Goal: Task Accomplishment & Management: Use online tool/utility

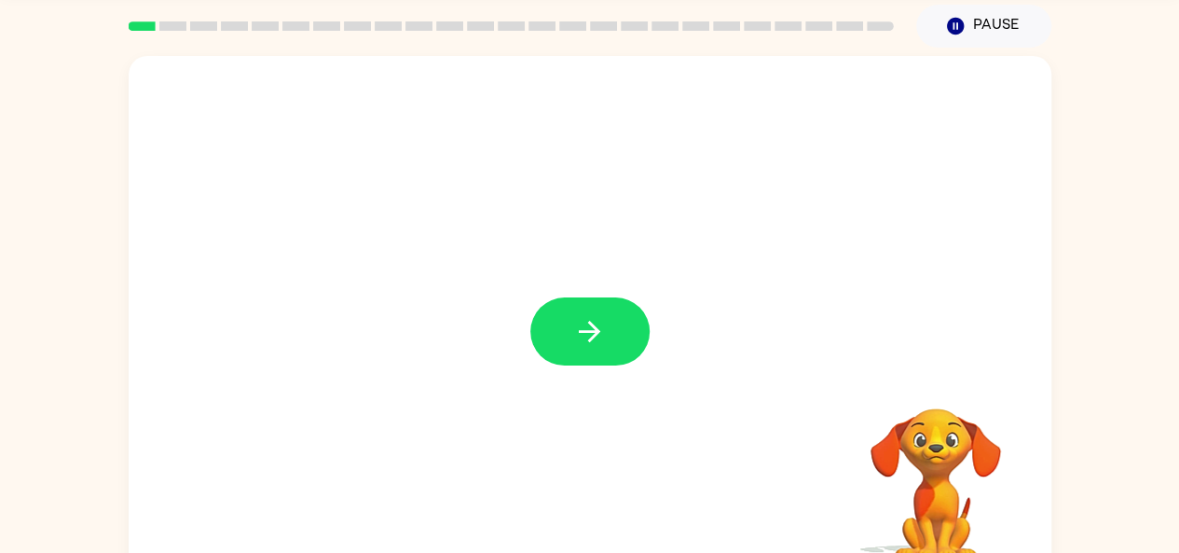
scroll to position [103, 0]
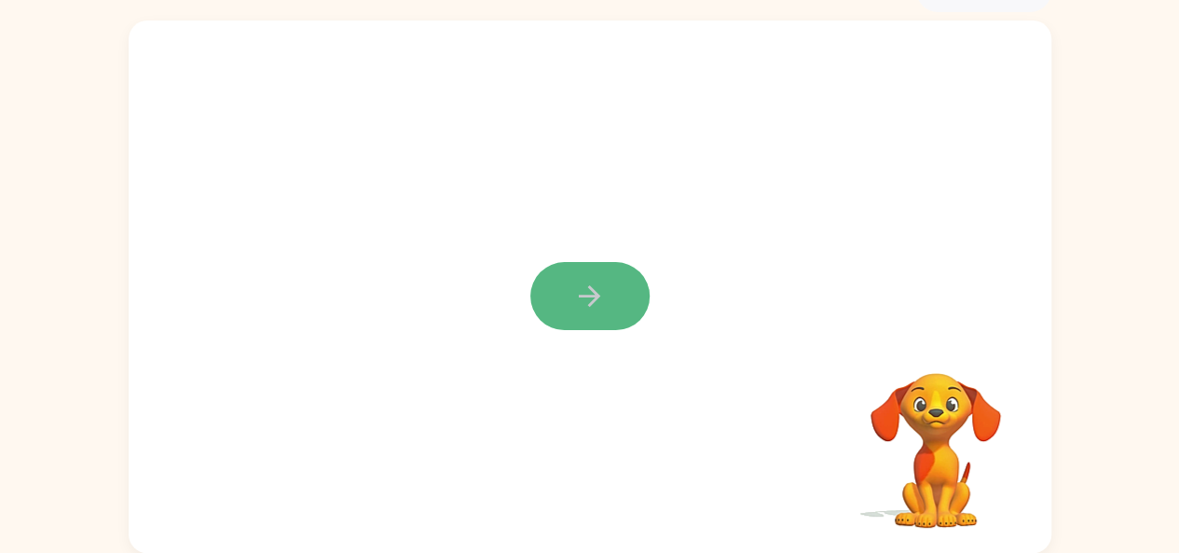
click at [616, 305] on button "button" at bounding box center [589, 296] width 119 height 68
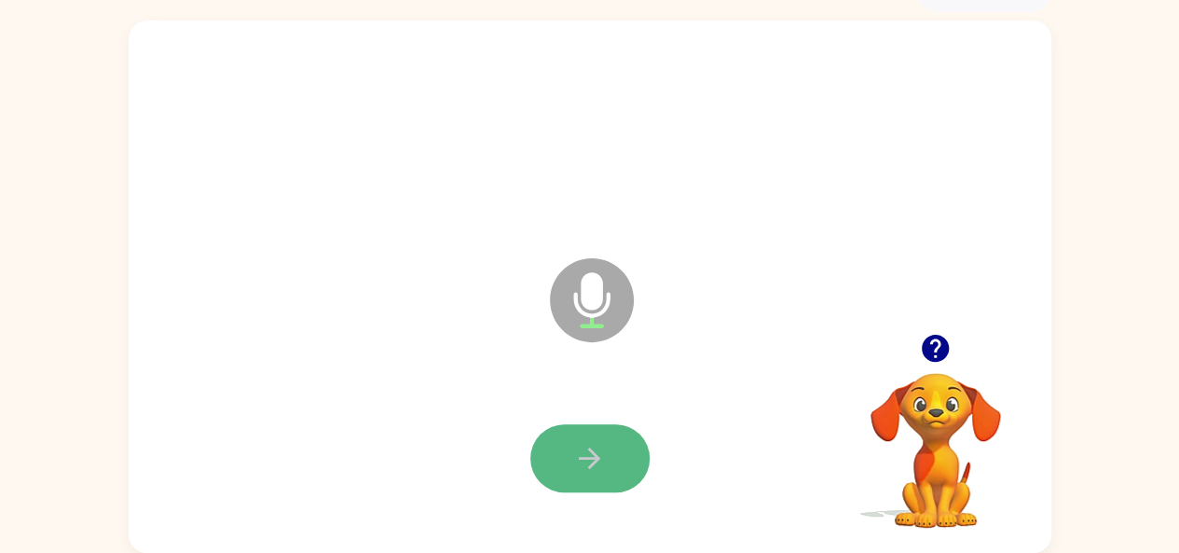
click at [552, 479] on button "button" at bounding box center [589, 458] width 119 height 68
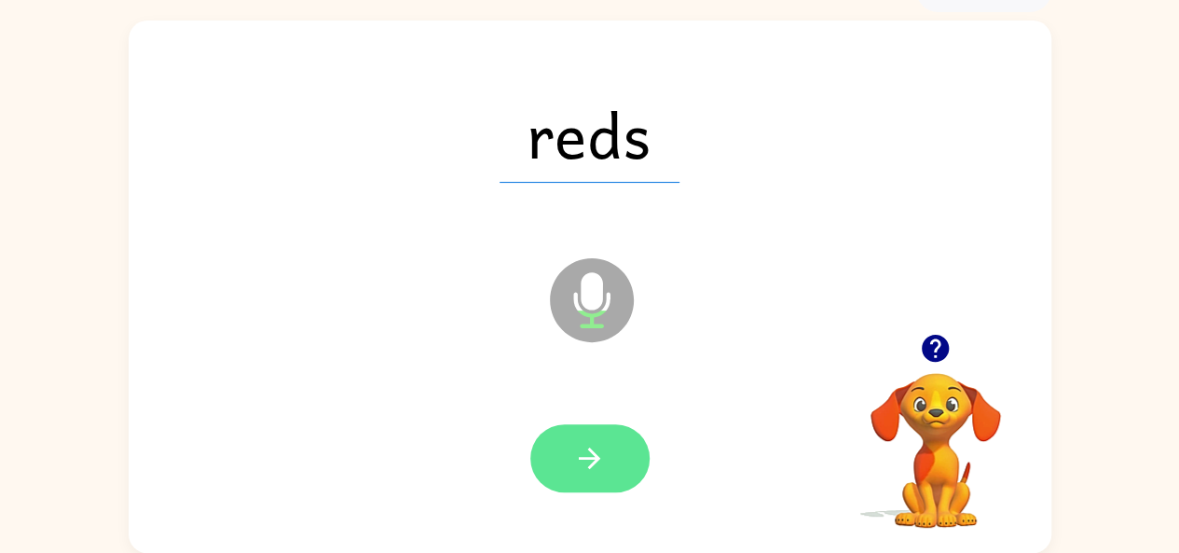
click at [565, 472] on button "button" at bounding box center [589, 458] width 119 height 68
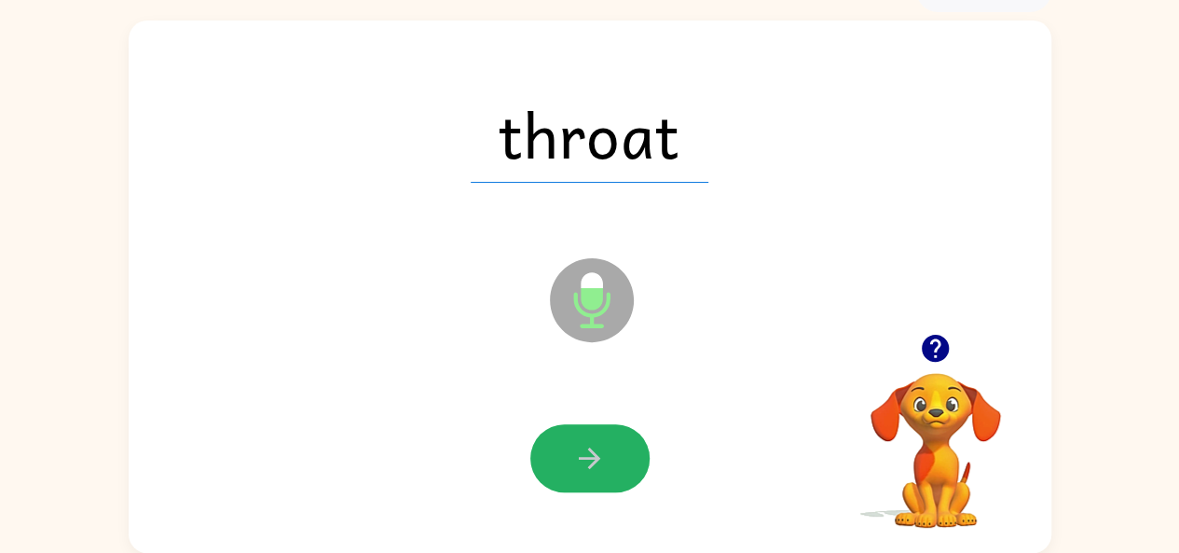
click at [565, 472] on button "button" at bounding box center [589, 458] width 119 height 68
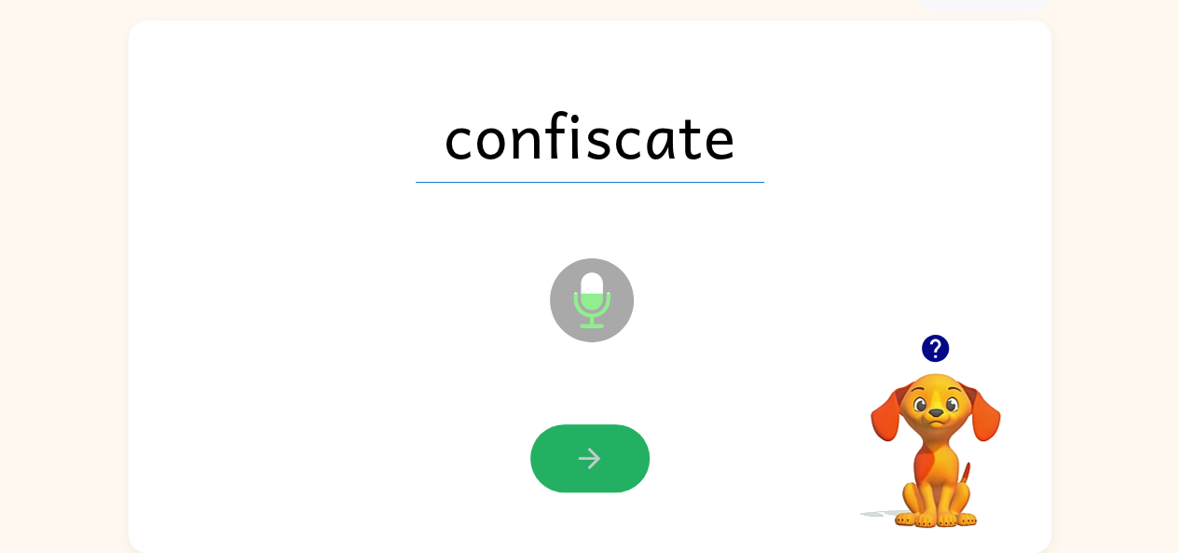
click at [565, 472] on button "button" at bounding box center [589, 458] width 119 height 68
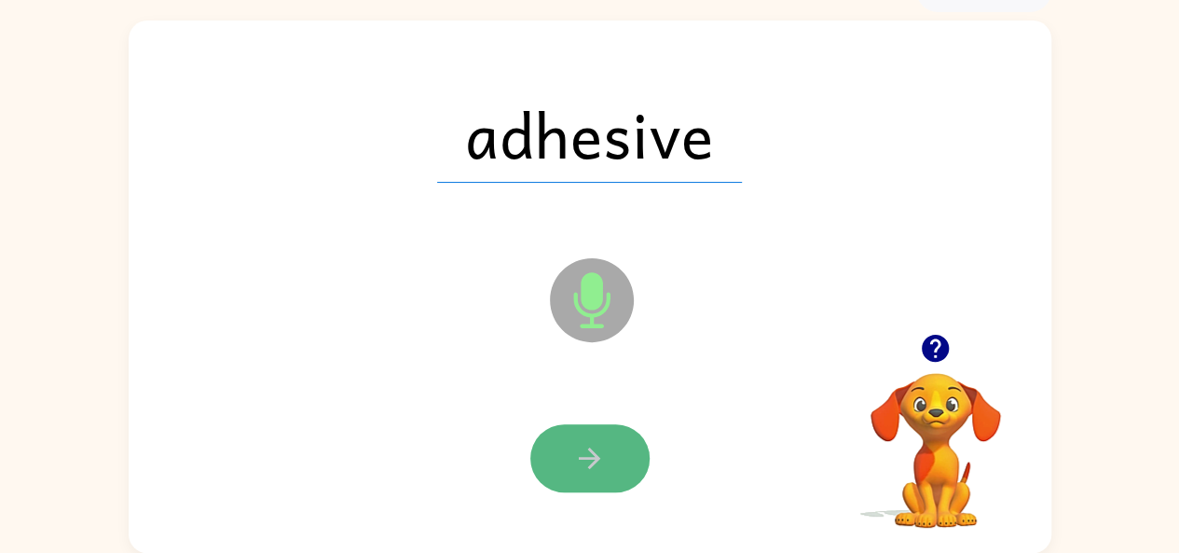
click at [608, 475] on button "button" at bounding box center [589, 458] width 119 height 68
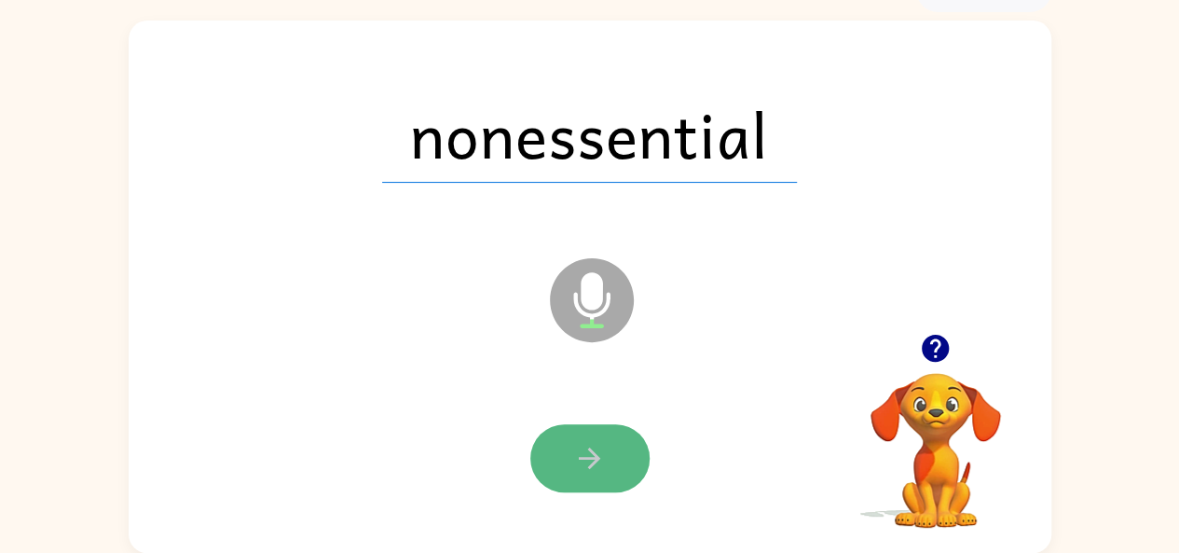
click at [607, 467] on button "button" at bounding box center [589, 458] width 119 height 68
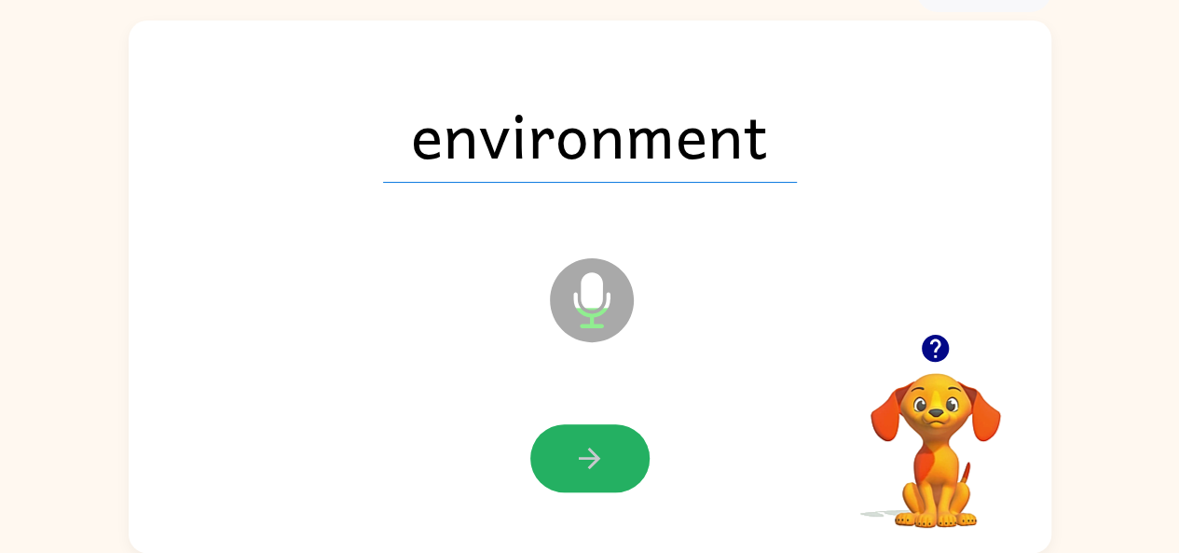
click at [607, 467] on button "button" at bounding box center [589, 458] width 119 height 68
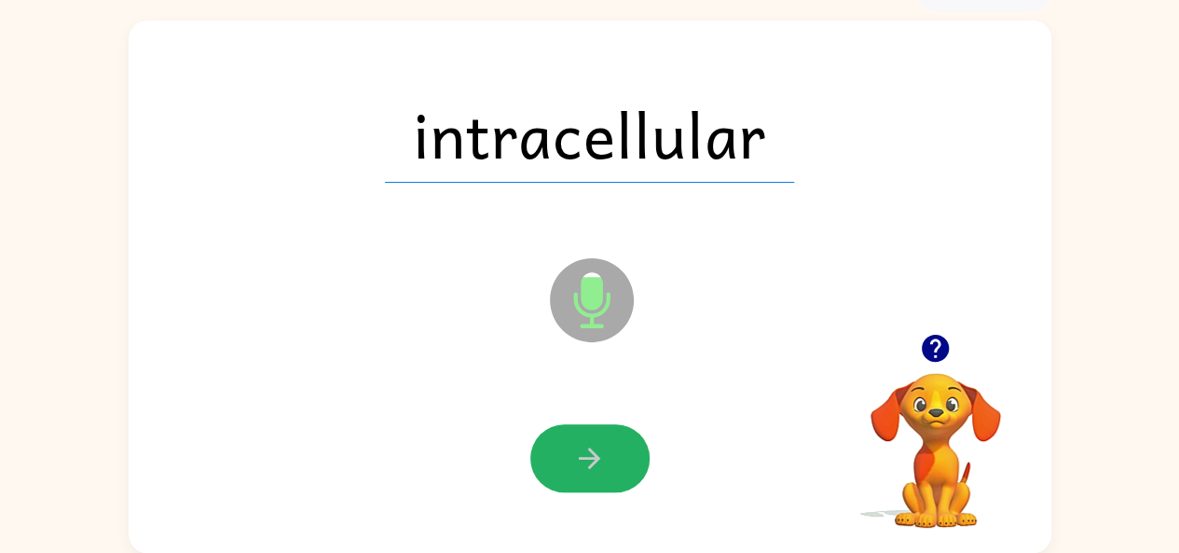
click at [607, 467] on button "button" at bounding box center [589, 458] width 119 height 68
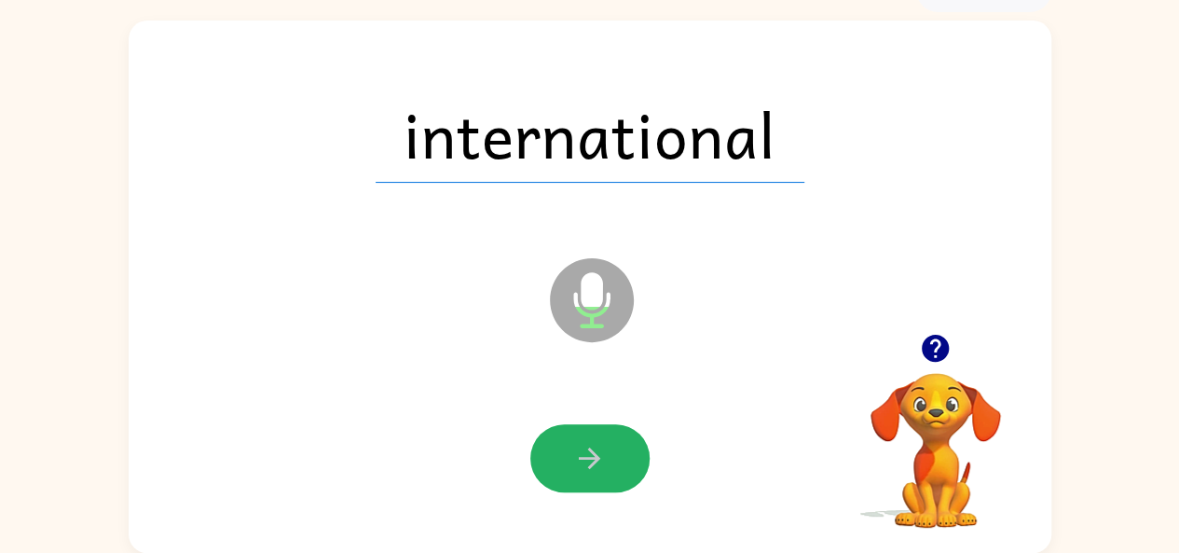
click at [607, 467] on button "button" at bounding box center [589, 458] width 119 height 68
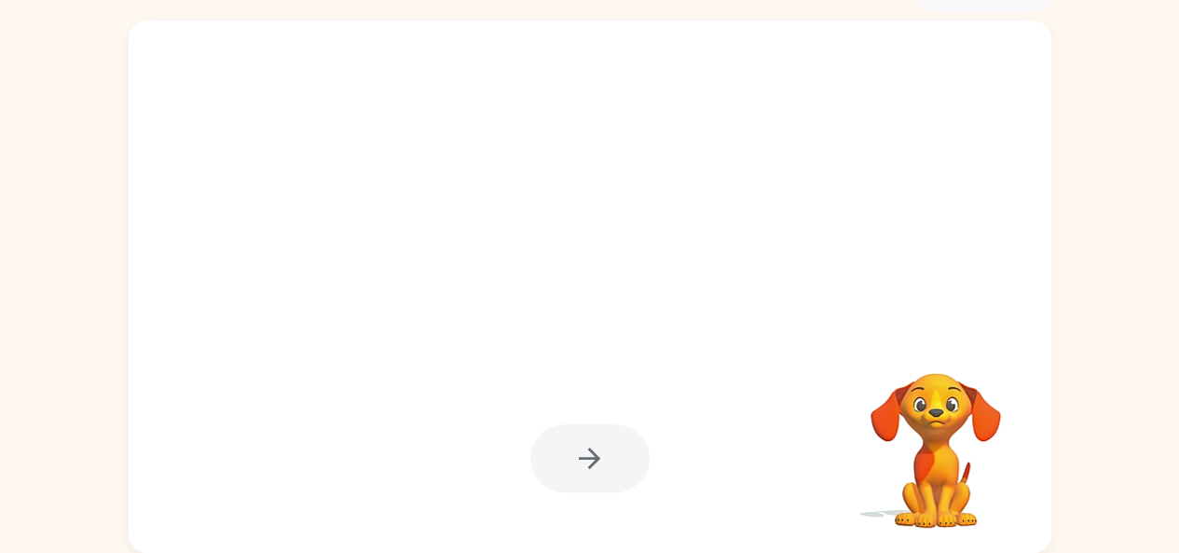
click at [607, 467] on div at bounding box center [589, 458] width 119 height 68
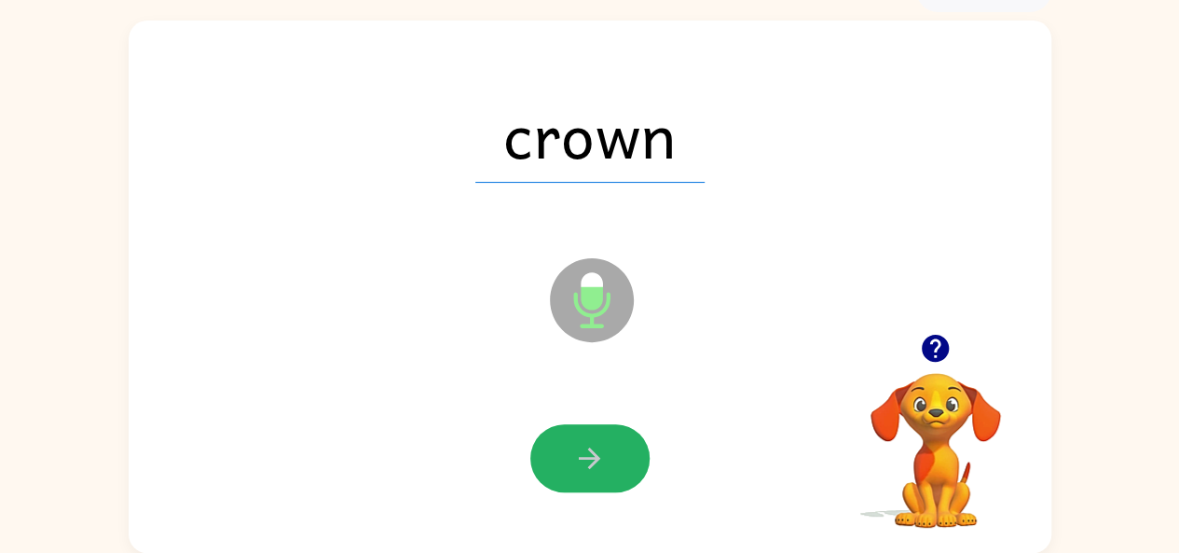
click at [607, 467] on button "button" at bounding box center [589, 458] width 119 height 68
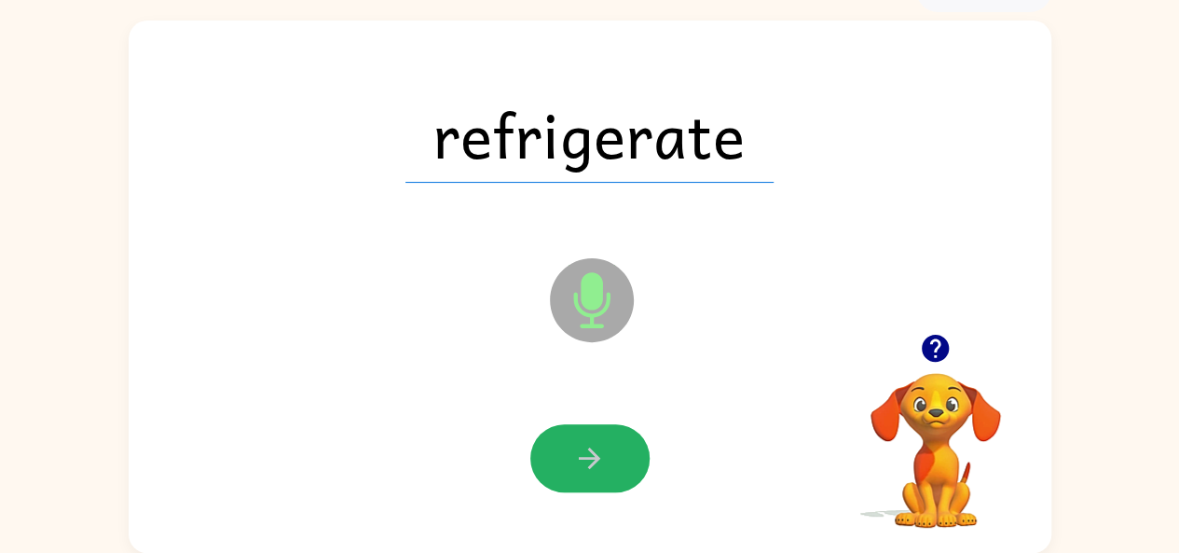
click at [607, 467] on button "button" at bounding box center [589, 458] width 119 height 68
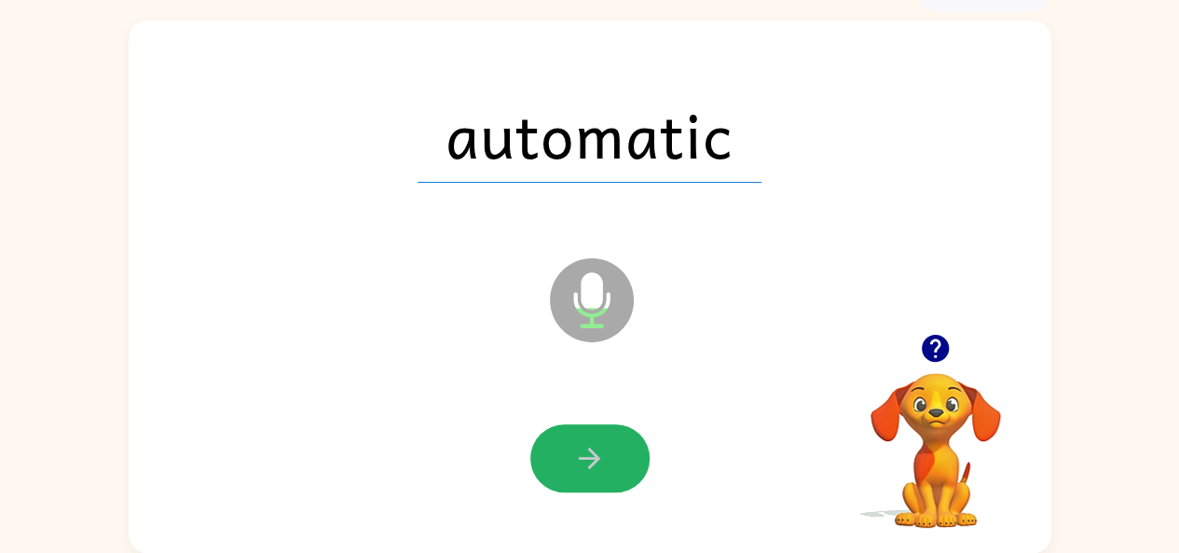
click at [607, 467] on button "button" at bounding box center [589, 458] width 119 height 68
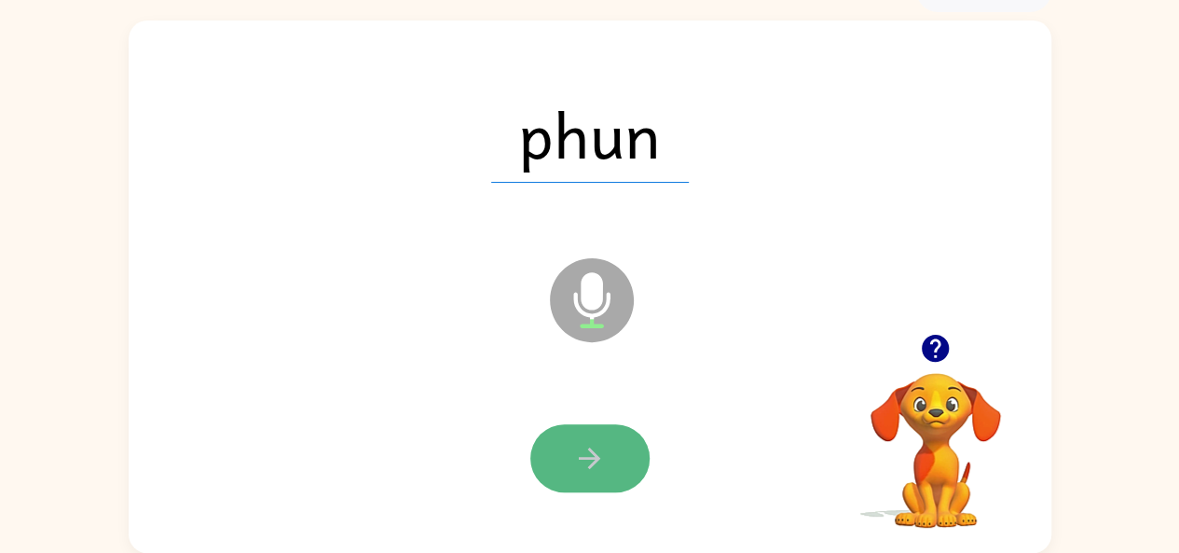
click at [594, 443] on icon "button" at bounding box center [589, 458] width 33 height 33
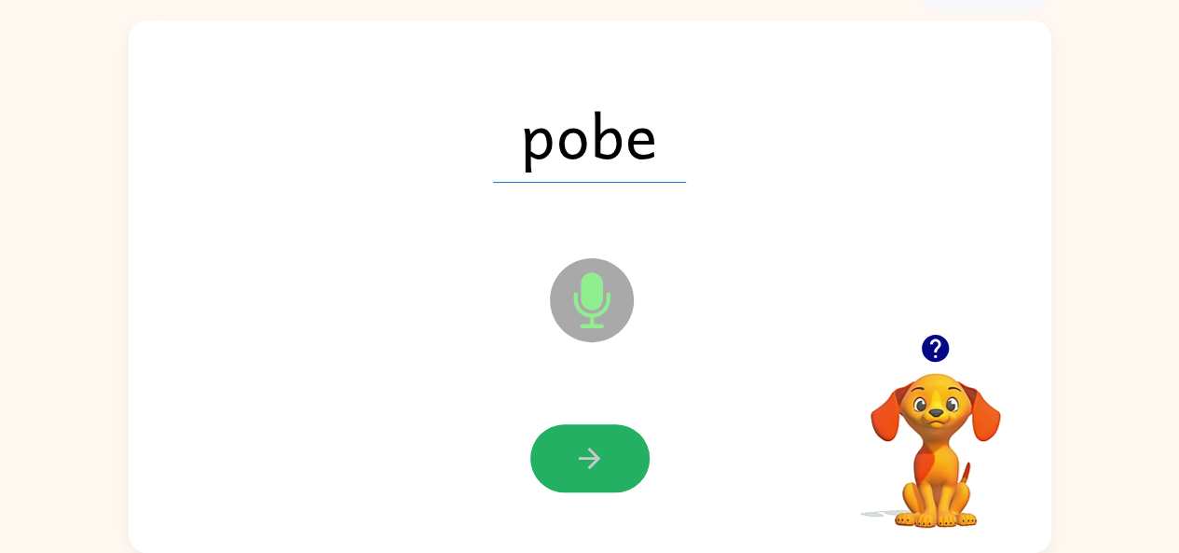
click at [594, 443] on icon "button" at bounding box center [589, 458] width 33 height 33
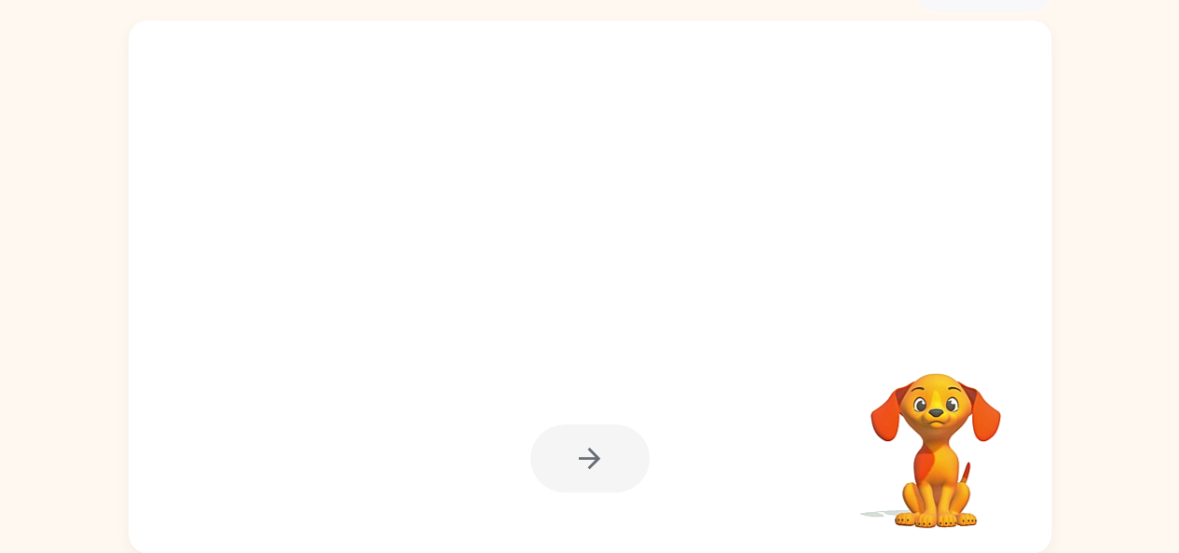
click at [594, 443] on div at bounding box center [589, 458] width 119 height 68
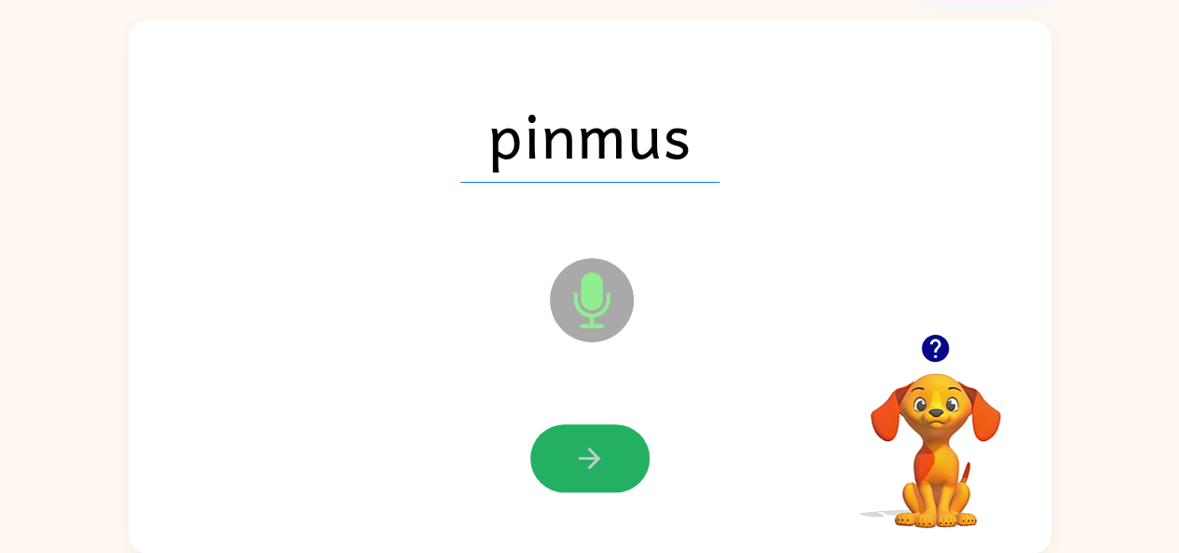
click at [594, 443] on icon "button" at bounding box center [589, 458] width 33 height 33
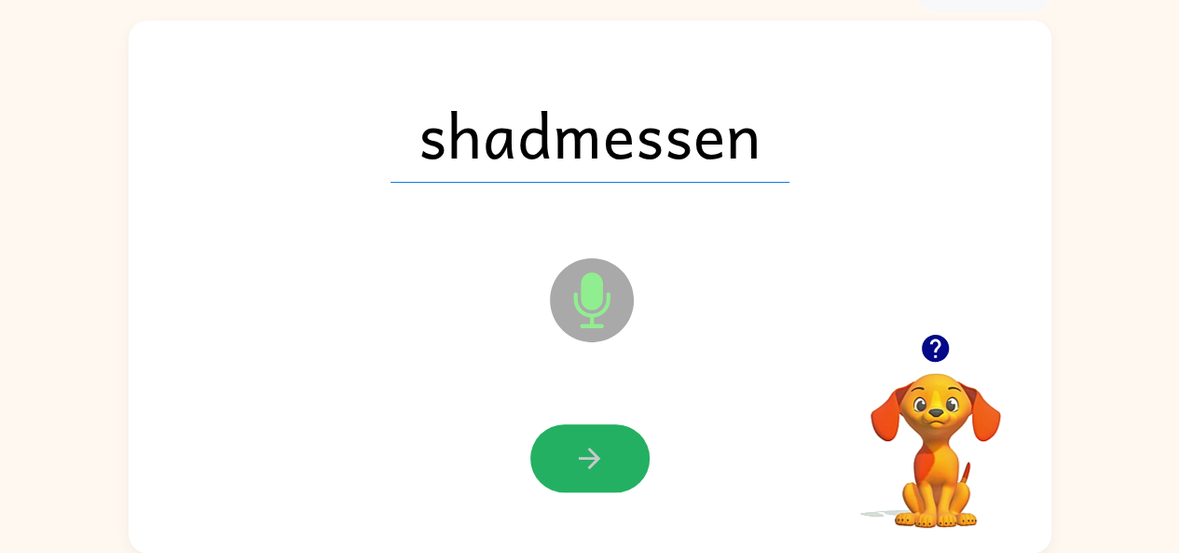
click at [594, 443] on icon "button" at bounding box center [589, 458] width 33 height 33
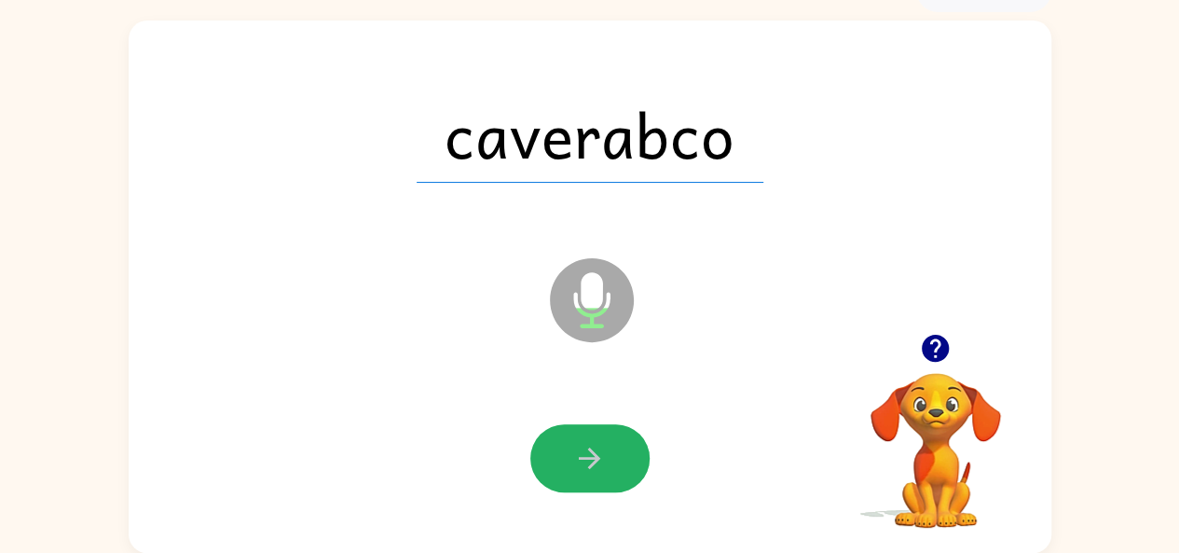
click at [594, 443] on icon "button" at bounding box center [589, 458] width 33 height 33
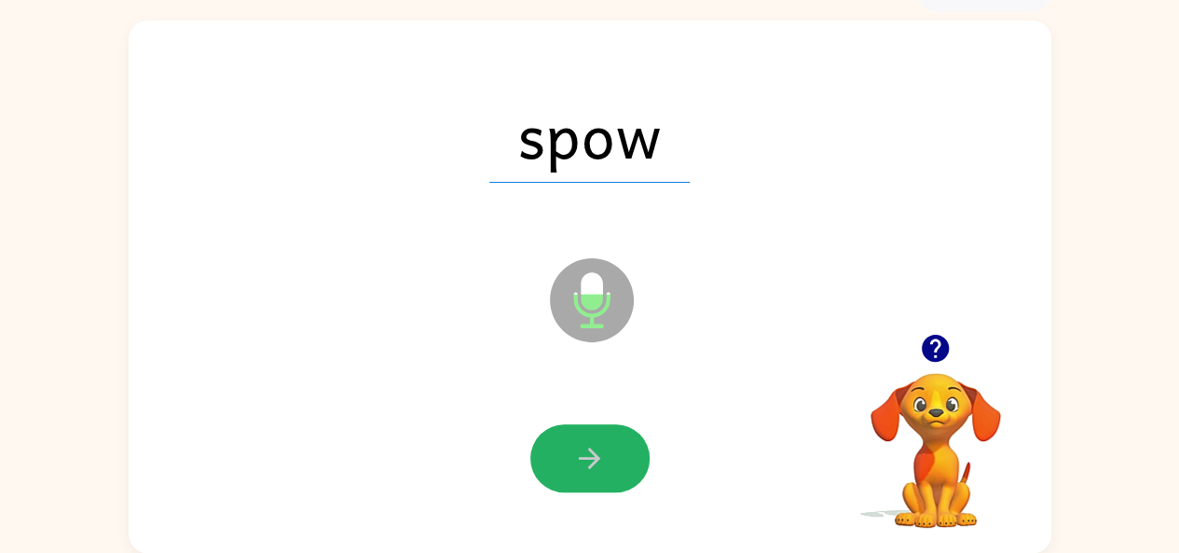
click at [594, 443] on icon "button" at bounding box center [589, 458] width 33 height 33
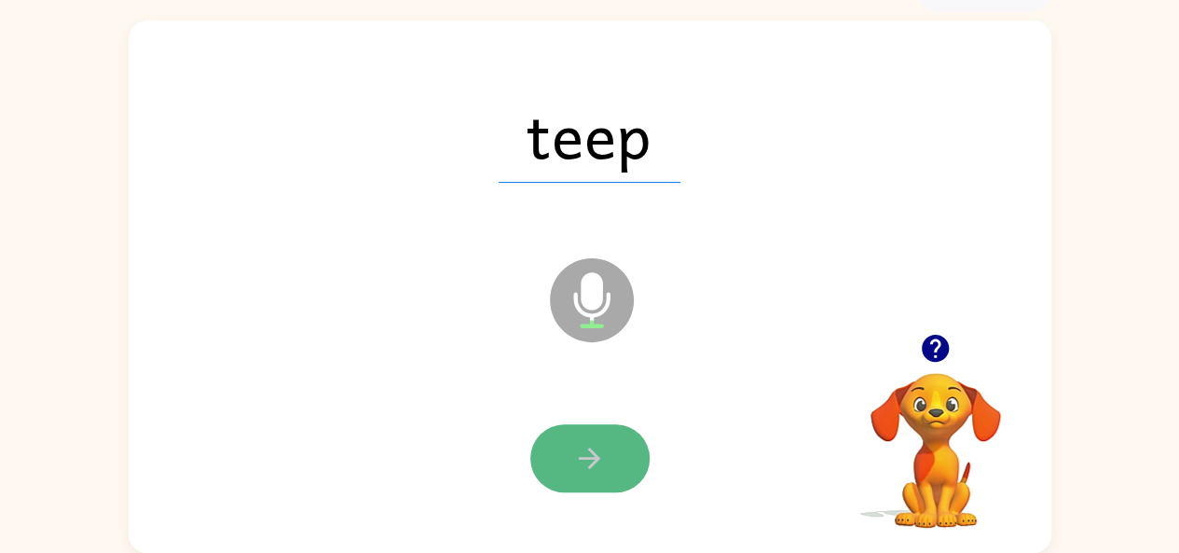
click at [560, 437] on button "button" at bounding box center [589, 458] width 119 height 68
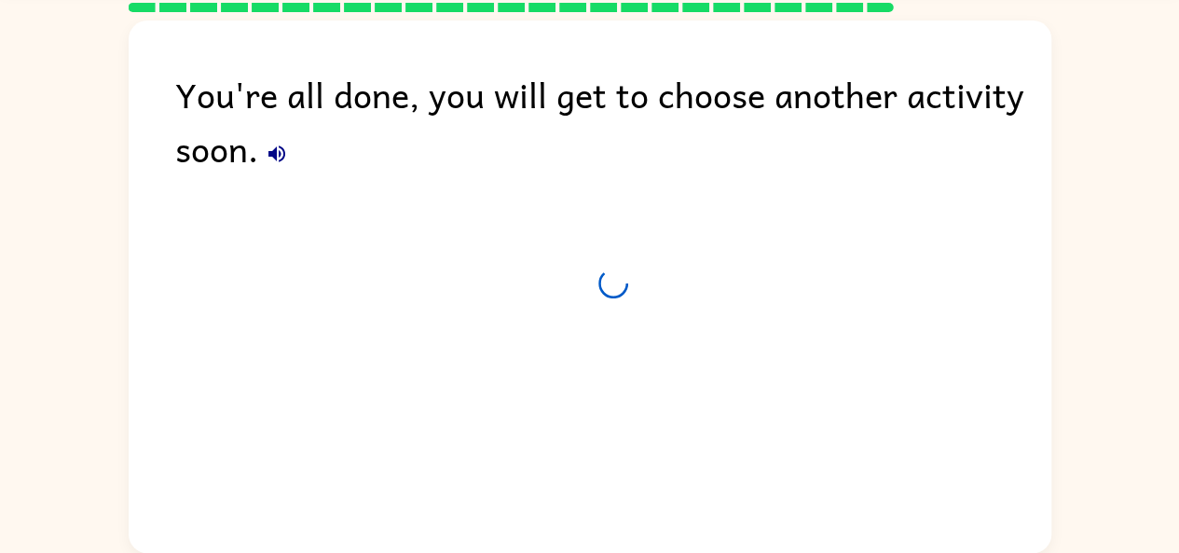
scroll to position [69, 0]
